Goal: Task Accomplishment & Management: Manage account settings

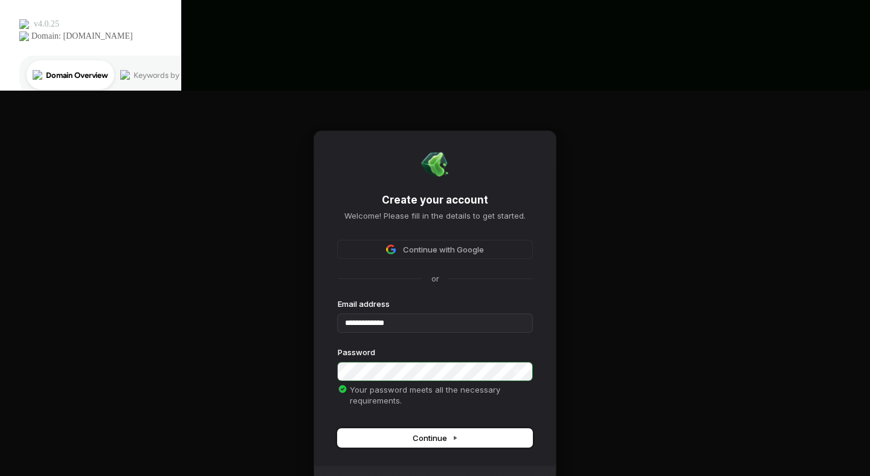
click at [458, 429] on button "Continue" at bounding box center [435, 438] width 194 height 18
type input "**********"
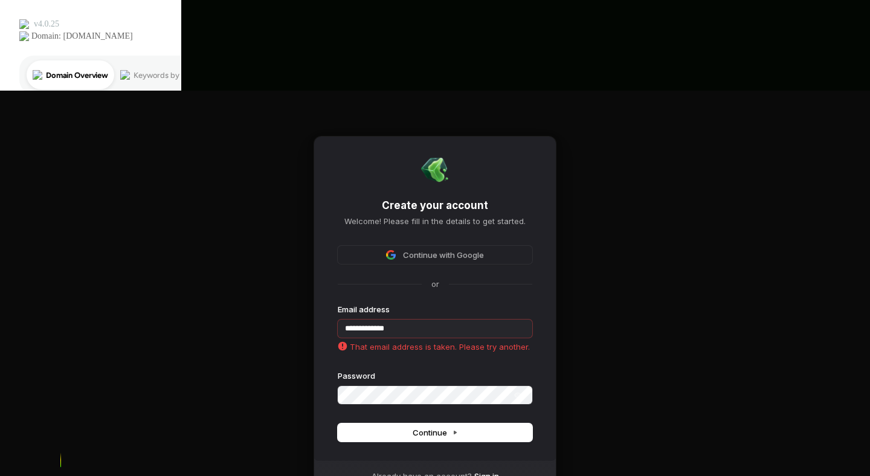
click at [489, 470] on link "Sign in" at bounding box center [486, 475] width 25 height 11
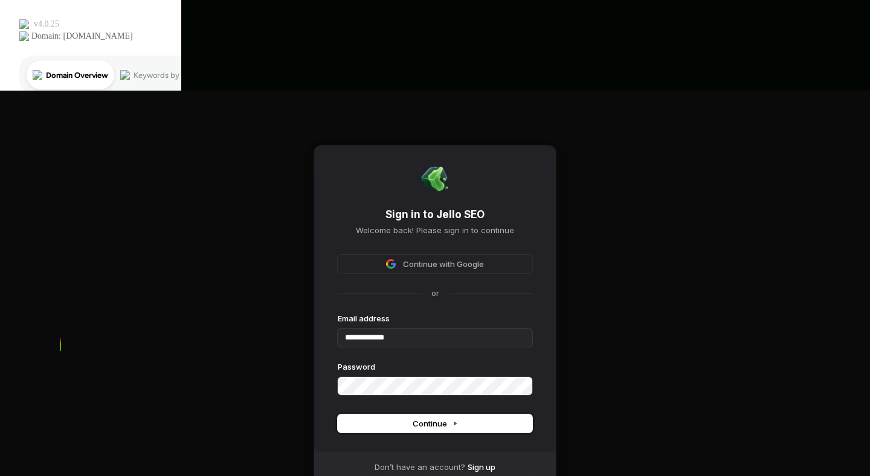
click at [446, 418] on span "Continue" at bounding box center [434, 423] width 45 height 11
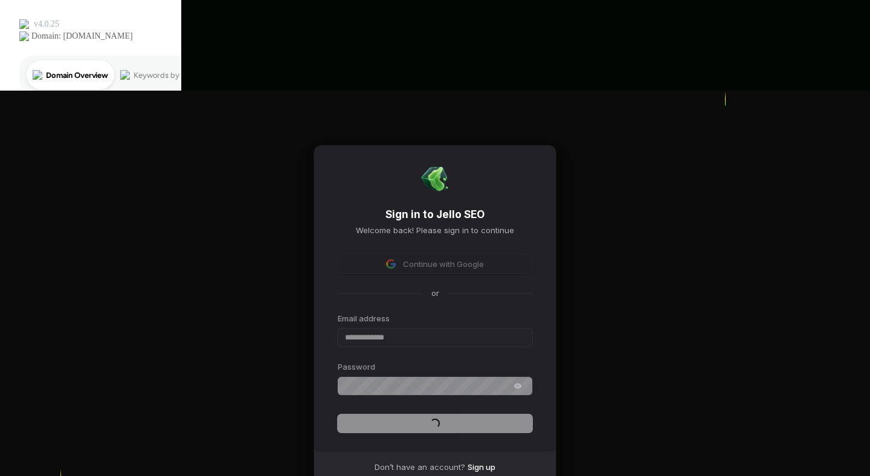
type input "**********"
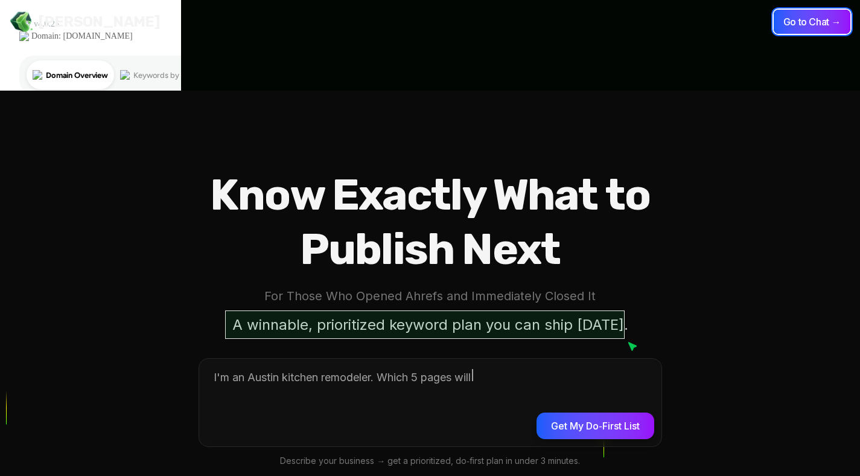
click at [825, 28] on button "Go to Chat →" at bounding box center [812, 22] width 77 height 24
type textarea "*"
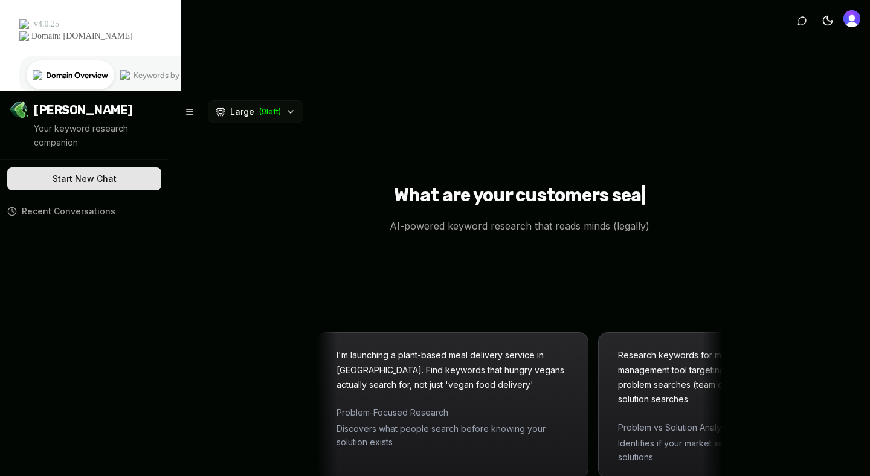
click at [854, 15] on img "Open user button" at bounding box center [851, 18] width 17 height 17
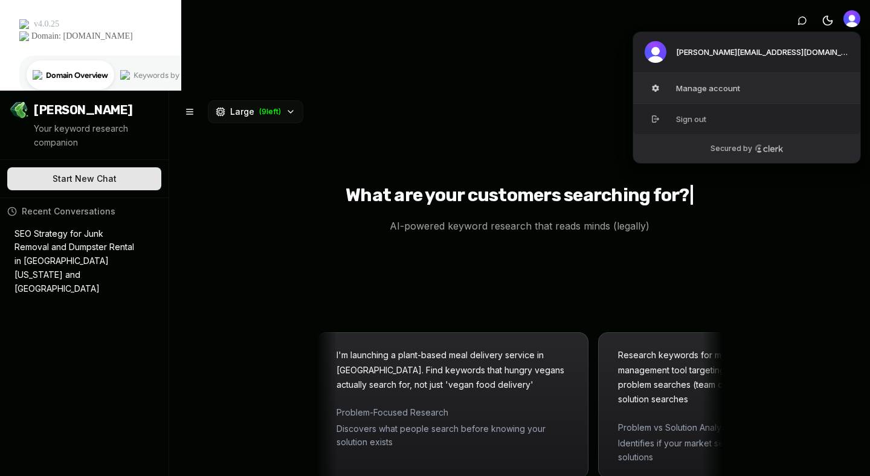
click at [701, 85] on button "Manage account" at bounding box center [746, 88] width 228 height 30
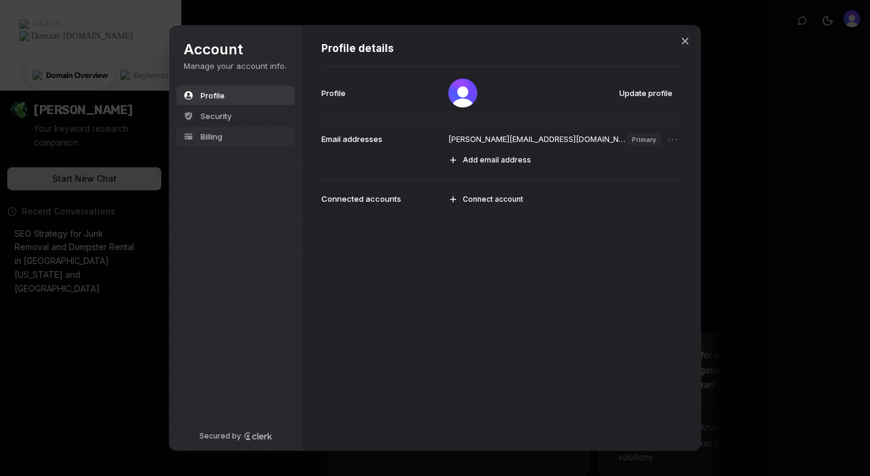
click at [216, 134] on span "Billing" at bounding box center [211, 136] width 22 height 11
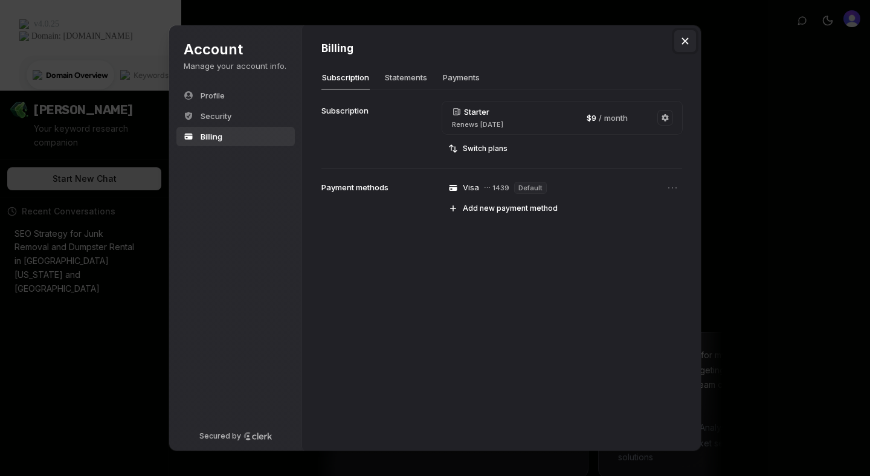
click at [682, 39] on icon "Close modal" at bounding box center [685, 41] width 7 height 7
